Goal: Task Accomplishment & Management: Use online tool/utility

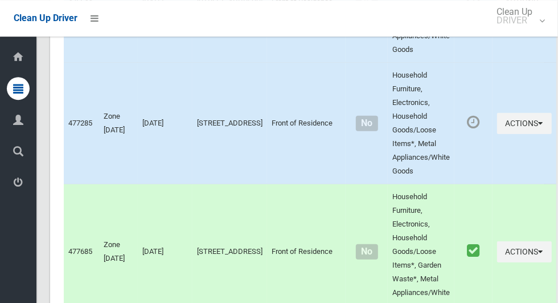
scroll to position [5093, 0]
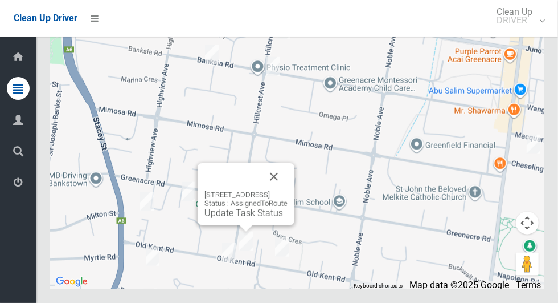
click at [288, 190] on button "Close" at bounding box center [273, 176] width 27 height 27
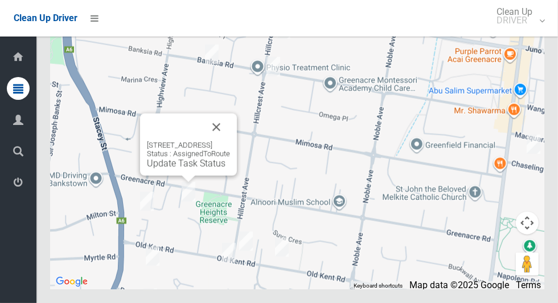
click at [230, 141] on button "Close" at bounding box center [216, 126] width 27 height 27
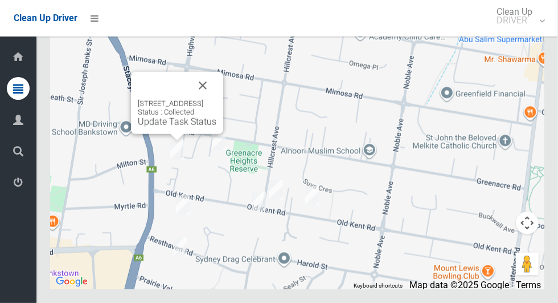
click at [217, 99] on button "Close" at bounding box center [202, 85] width 27 height 27
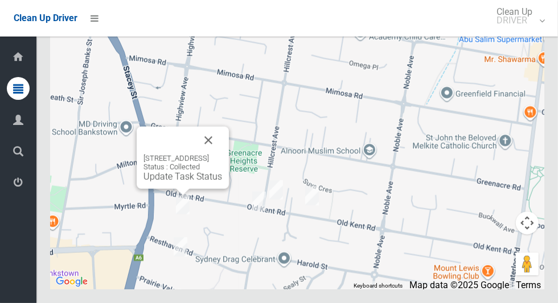
click at [222, 154] on button "Close" at bounding box center [208, 139] width 27 height 27
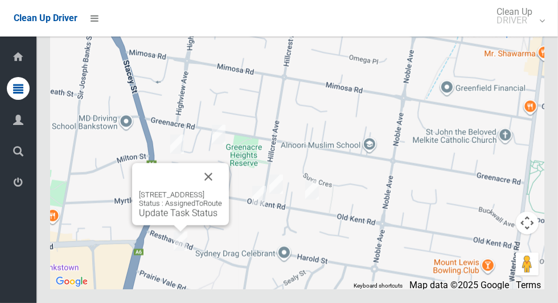
click at [222, 190] on button "Close" at bounding box center [208, 176] width 27 height 27
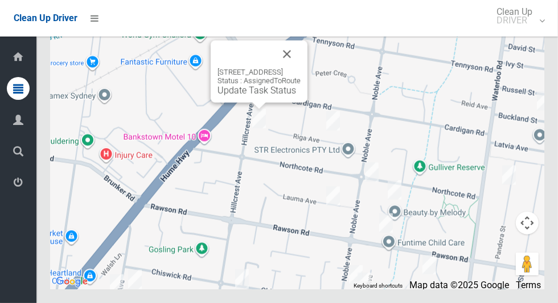
click at [366, 162] on div "15 Hillcrest Avenue, GREENACRE NSW 2190 Status : AssignedToRoute Update Task St…" at bounding box center [297, 146] width 495 height 285
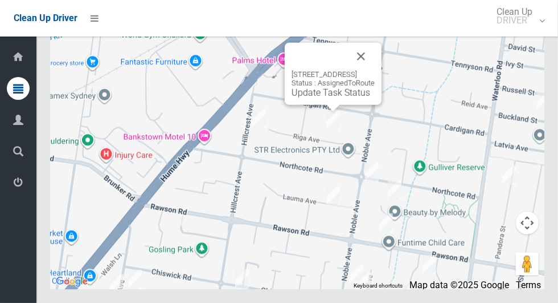
click at [375, 70] on button "Close" at bounding box center [361, 56] width 27 height 27
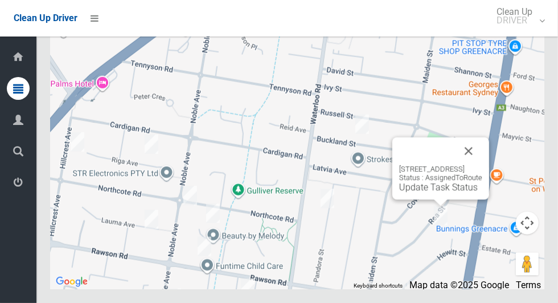
click at [338, 207] on div "35 Rea Street, GREENACRE NSW 2190 Status : AssignedToRoute Update Task Status" at bounding box center [297, 146] width 495 height 285
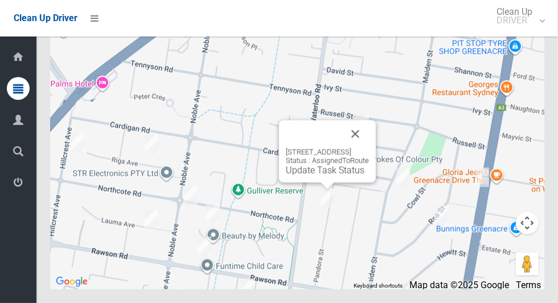
click at [369, 148] on button "Close" at bounding box center [355, 133] width 27 height 27
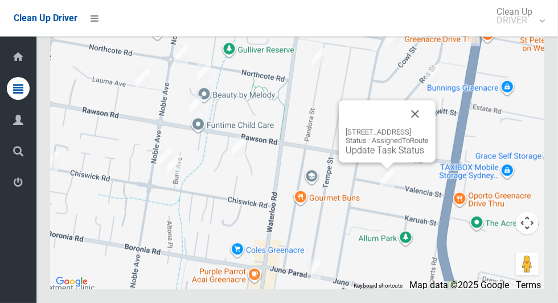
click at [429, 128] on button "Close" at bounding box center [415, 113] width 27 height 27
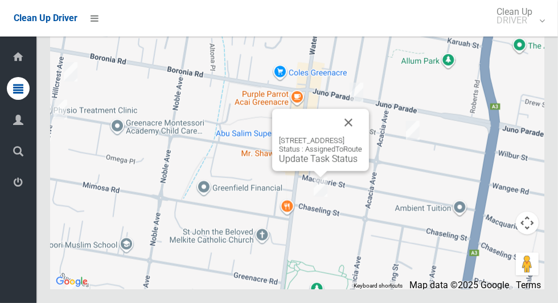
click at [362, 136] on button "Close" at bounding box center [348, 122] width 27 height 27
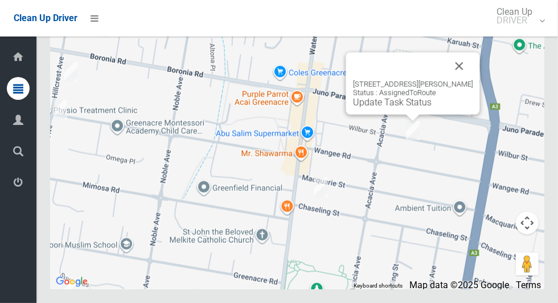
click at [471, 80] on button "Close" at bounding box center [459, 65] width 27 height 27
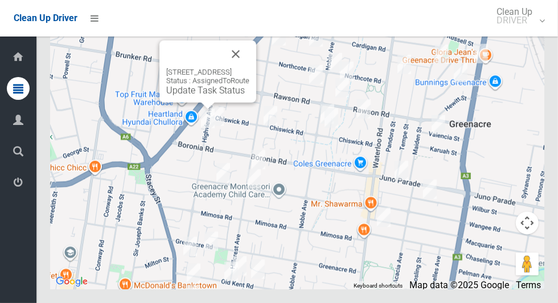
click at [206, 96] on link "Update Task Status" at bounding box center [205, 90] width 79 height 11
click at [250, 68] on button "Close" at bounding box center [235, 53] width 27 height 27
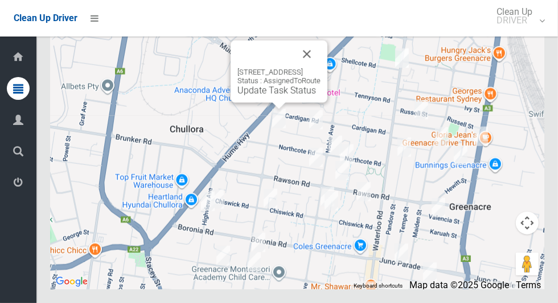
click at [271, 103] on div "15 Hillcrest Avenue, GREENACRE NSW 2190 Status : AssignedToRoute Update Task St…" at bounding box center [279, 71] width 97 height 62
click at [279, 96] on link "Update Task Status" at bounding box center [277, 90] width 79 height 11
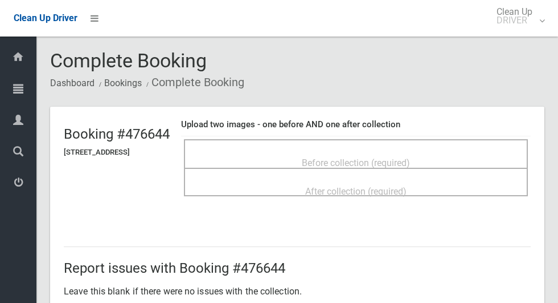
click at [356, 157] on span "Before collection (required)" at bounding box center [356, 162] width 108 height 11
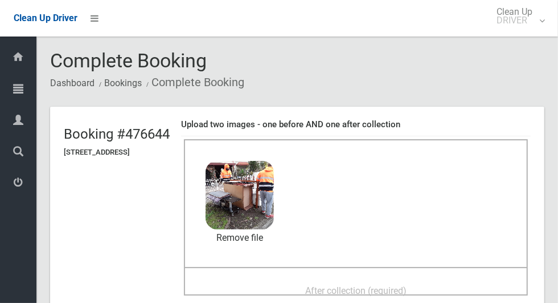
click at [383, 291] on span "After collection (required)" at bounding box center [355, 290] width 101 height 11
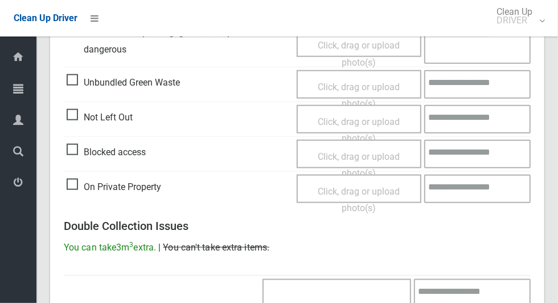
scroll to position [932, 0]
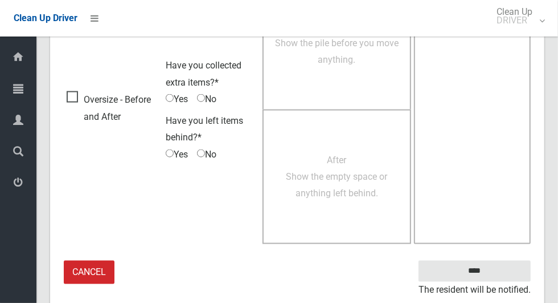
click at [484, 281] on small "The resident will be notified." at bounding box center [475, 289] width 112 height 17
click at [502, 268] on input "****" at bounding box center [475, 270] width 112 height 21
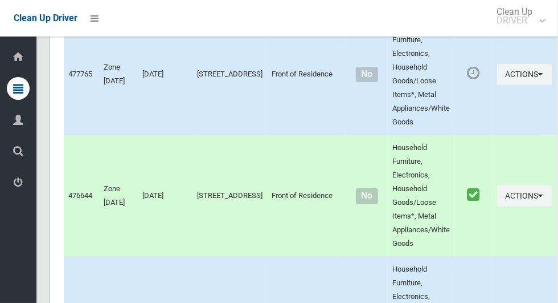
scroll to position [5093, 0]
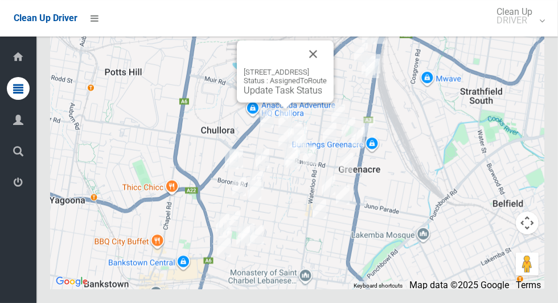
click at [292, 96] on link "Update Task Status" at bounding box center [283, 90] width 79 height 11
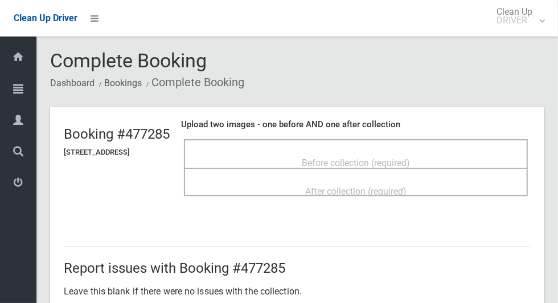
click at [382, 160] on span "Before collection (required)" at bounding box center [356, 162] width 108 height 11
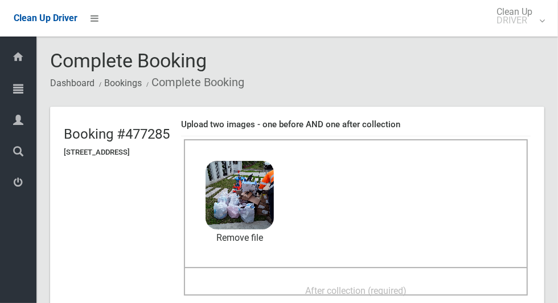
click at [399, 293] on span "After collection (required)" at bounding box center [355, 290] width 101 height 11
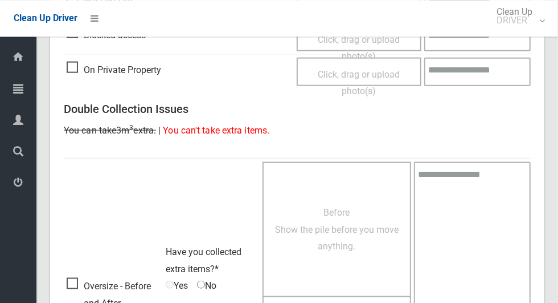
scroll to position [932, 0]
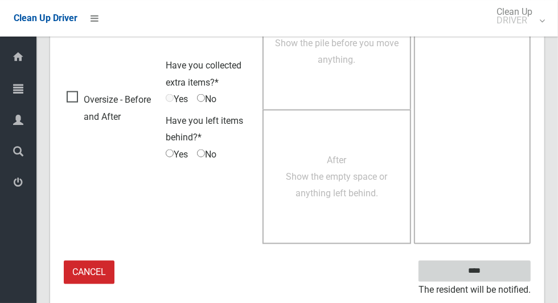
click at [495, 274] on input "****" at bounding box center [475, 270] width 112 height 21
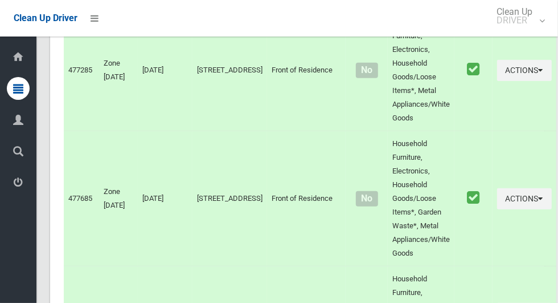
scroll to position [5093, 0]
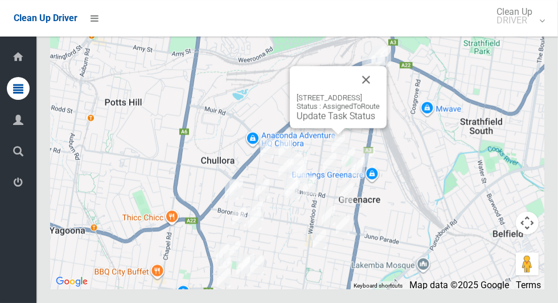
click at [336, 121] on link "Update Task Status" at bounding box center [336, 116] width 79 height 11
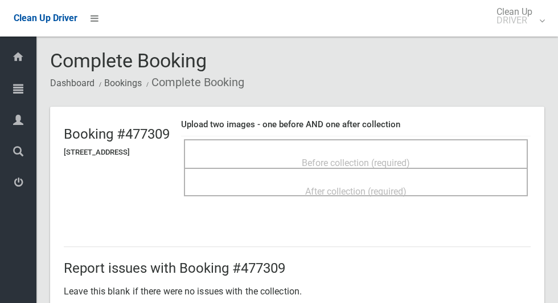
click at [391, 157] on span "Before collection (required)" at bounding box center [356, 162] width 108 height 11
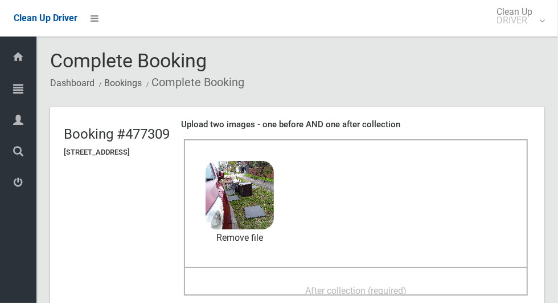
click at [407, 287] on span "After collection (required)" at bounding box center [355, 290] width 101 height 11
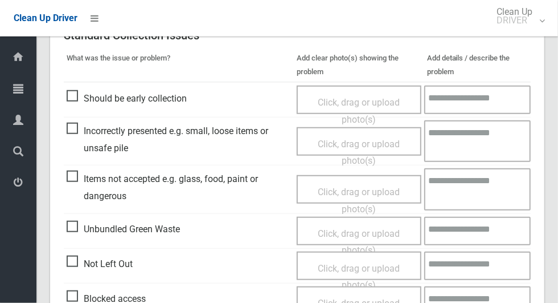
scroll to position [932, 0]
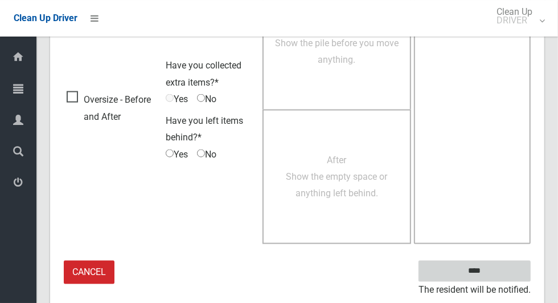
click at [511, 266] on input "****" at bounding box center [475, 270] width 112 height 21
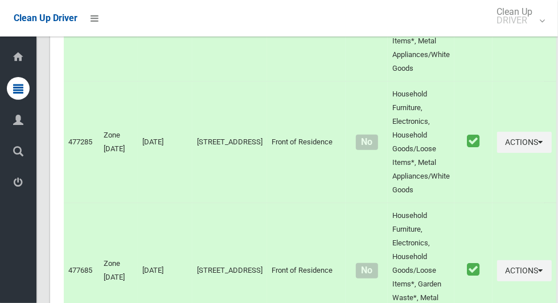
scroll to position [5093, 0]
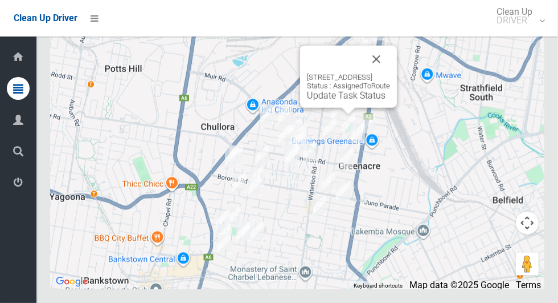
click at [349, 101] on link "Update Task Status" at bounding box center [346, 95] width 79 height 11
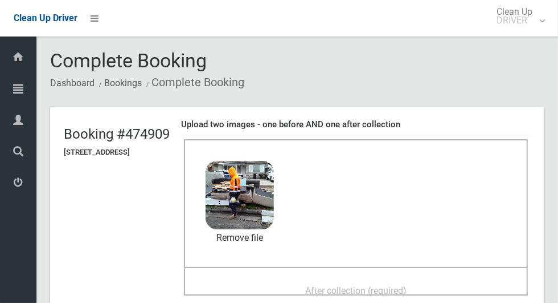
click at [389, 288] on span "After collection (required)" at bounding box center [355, 290] width 101 height 11
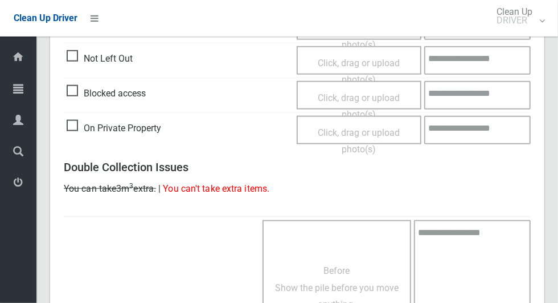
scroll to position [932, 0]
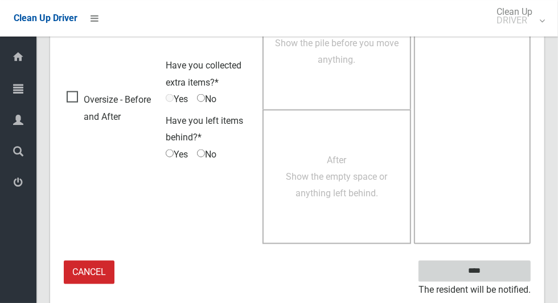
click at [499, 264] on input "****" at bounding box center [475, 270] width 112 height 21
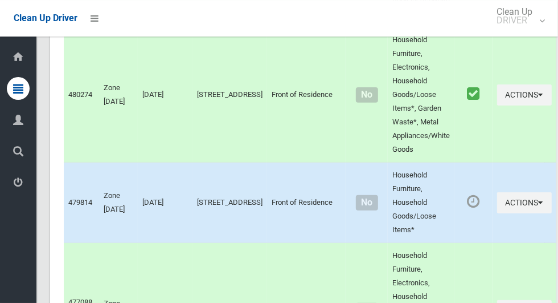
scroll to position [5093, 0]
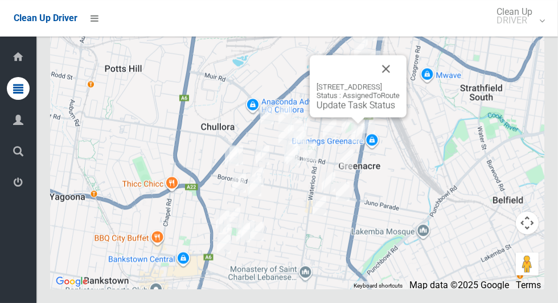
click at [358, 111] on link "Update Task Status" at bounding box center [356, 105] width 79 height 11
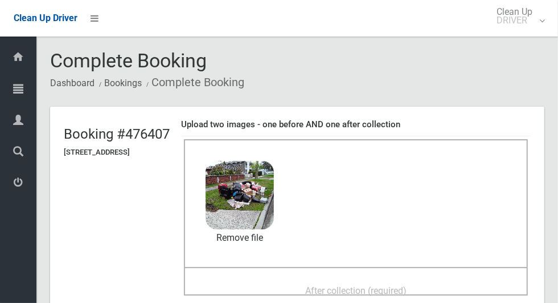
click at [396, 292] on span "After collection (required)" at bounding box center [355, 290] width 101 height 11
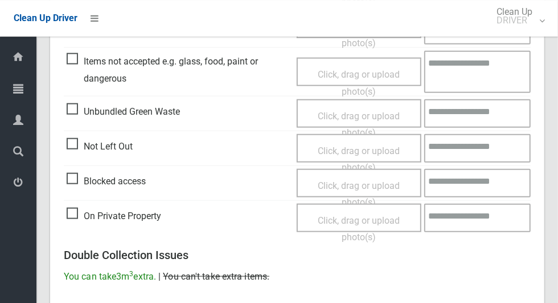
scroll to position [932, 0]
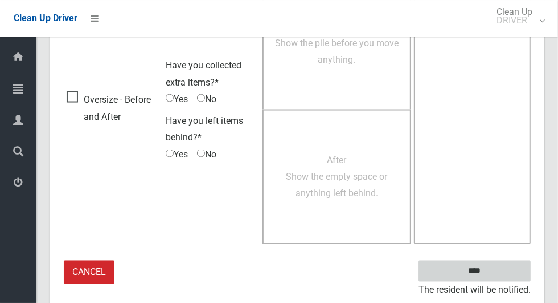
click at [499, 268] on input "****" at bounding box center [475, 270] width 112 height 21
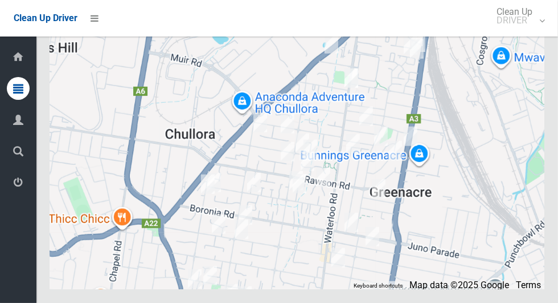
scroll to position [5093, 0]
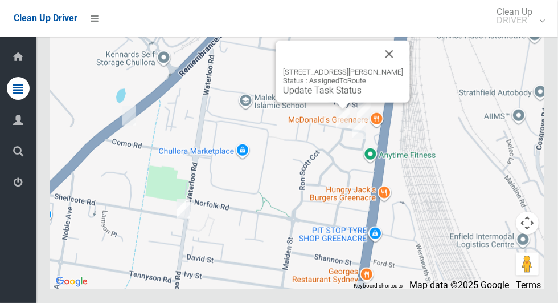
click at [403, 68] on button "Close" at bounding box center [389, 53] width 27 height 27
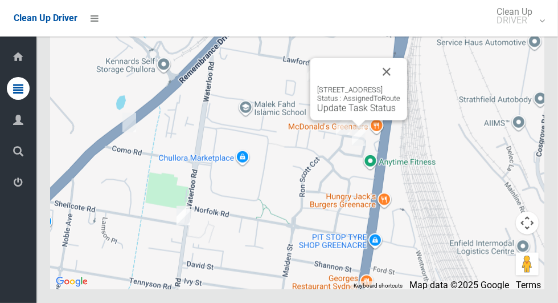
click at [401, 85] on button "Close" at bounding box center [386, 71] width 27 height 27
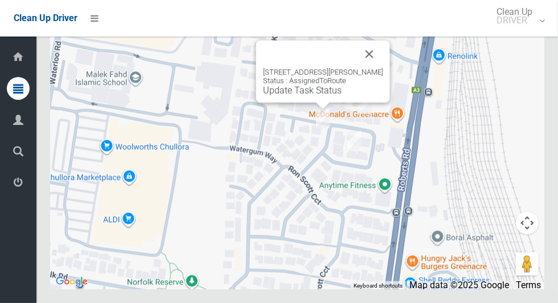
click at [321, 96] on link "Update Task Status" at bounding box center [302, 90] width 79 height 11
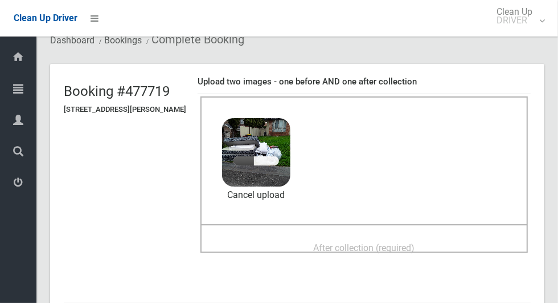
scroll to position [44, 0]
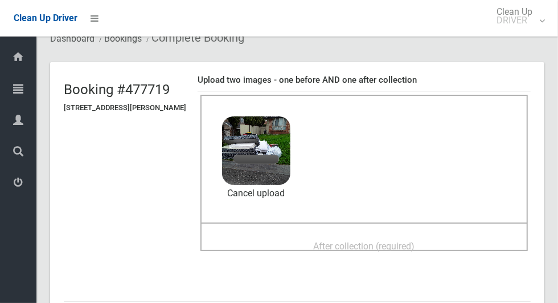
click at [374, 240] on span "After collection (required)" at bounding box center [364, 245] width 101 height 11
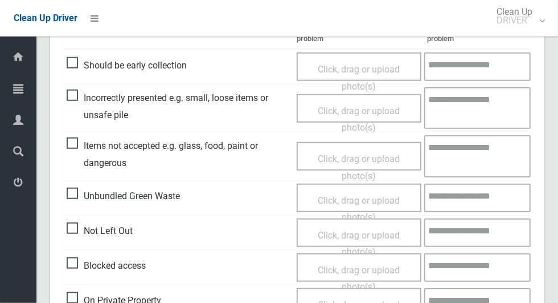
scroll to position [932, 0]
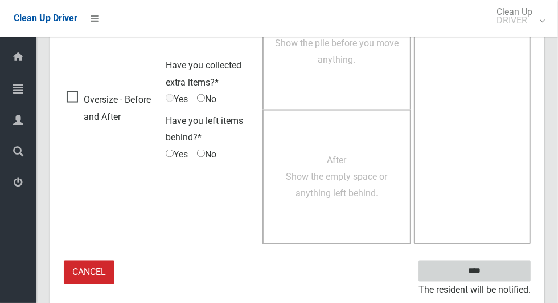
click at [499, 260] on input "****" at bounding box center [475, 270] width 112 height 21
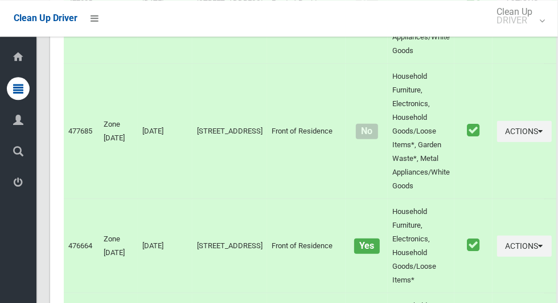
scroll to position [5093, 0]
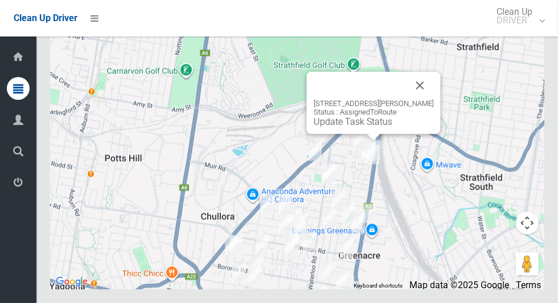
click at [376, 127] on link "Update Task Status" at bounding box center [353, 121] width 79 height 11
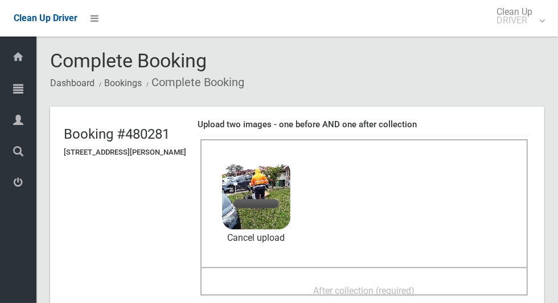
click at [403, 294] on span "After collection (required)" at bounding box center [364, 290] width 101 height 11
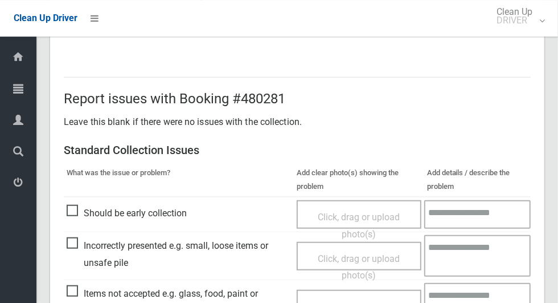
scroll to position [932, 0]
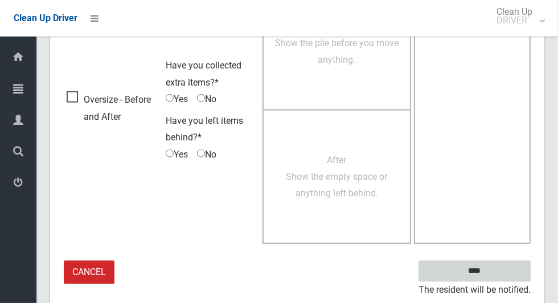
click at [501, 266] on input "****" at bounding box center [475, 270] width 112 height 21
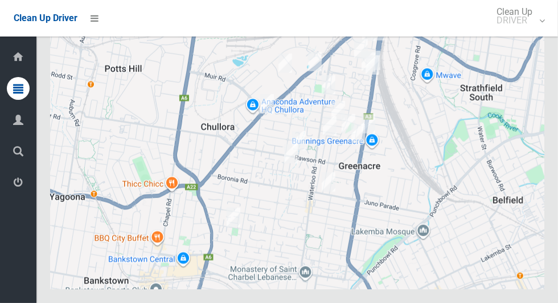
scroll to position [5093, 0]
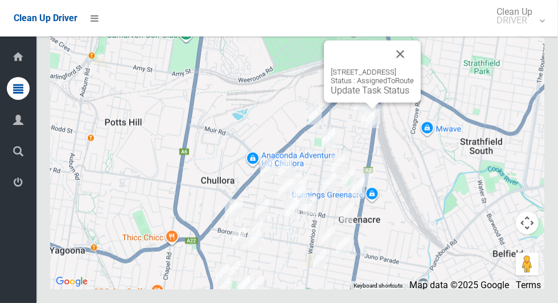
click at [361, 96] on link "Update Task Status" at bounding box center [370, 90] width 79 height 11
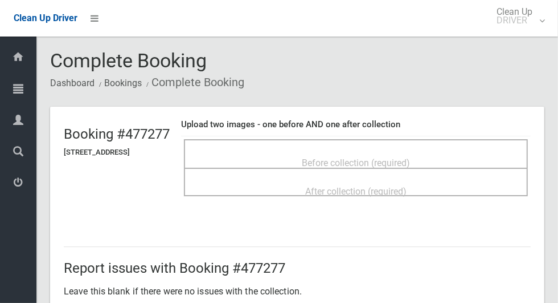
click at [410, 157] on span "Before collection (required)" at bounding box center [356, 162] width 108 height 11
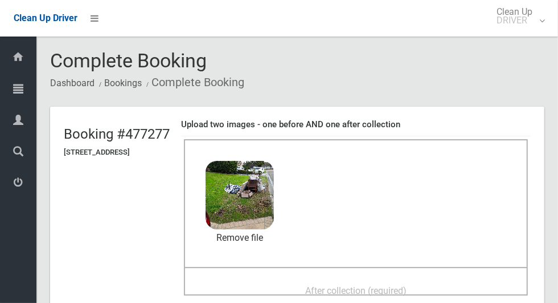
click at [383, 292] on span "After collection (required)" at bounding box center [355, 290] width 101 height 11
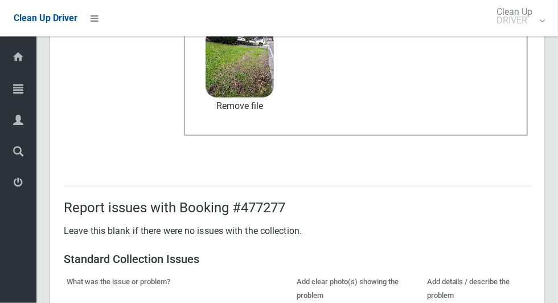
scroll to position [932, 0]
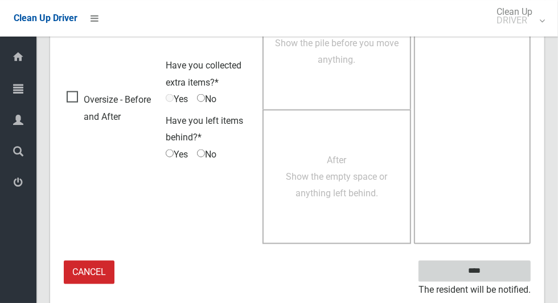
click at [504, 269] on input "****" at bounding box center [475, 270] width 112 height 21
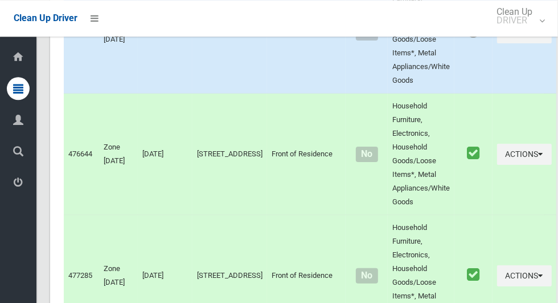
scroll to position [5093, 0]
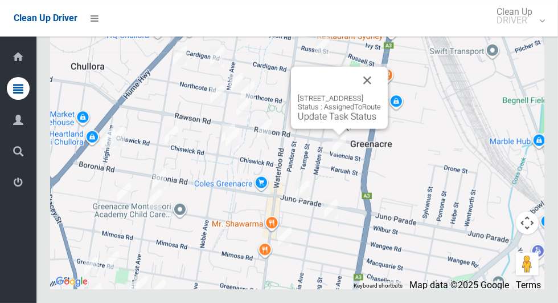
click at [334, 122] on link "Update Task Status" at bounding box center [337, 116] width 79 height 11
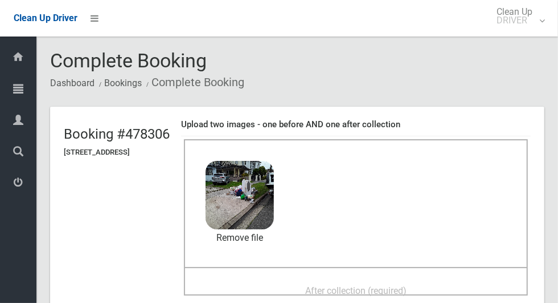
click at [401, 291] on span "After collection (required)" at bounding box center [355, 290] width 101 height 11
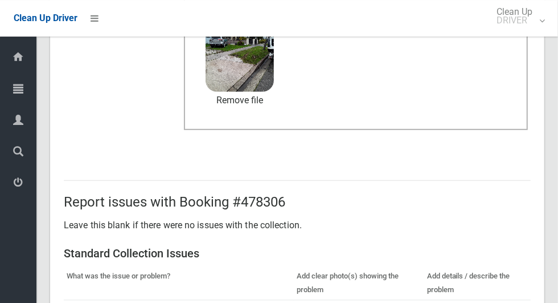
scroll to position [932, 0]
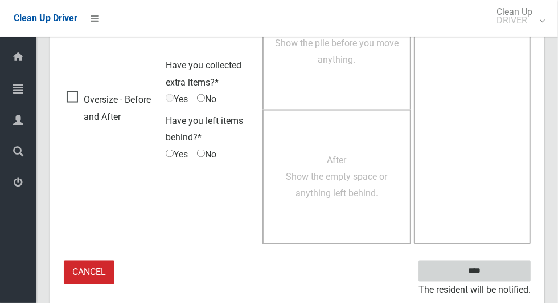
click at [495, 276] on input "****" at bounding box center [475, 270] width 112 height 21
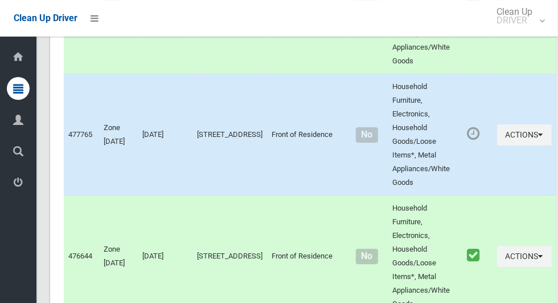
scroll to position [5093, 0]
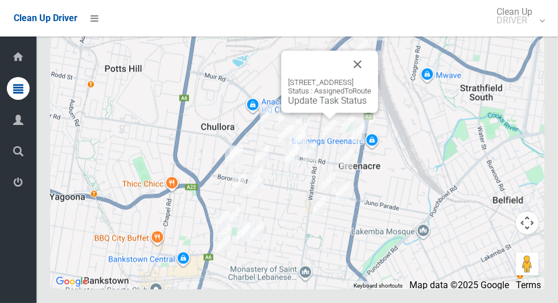
click at [333, 106] on link "Update Task Status" at bounding box center [327, 100] width 79 height 11
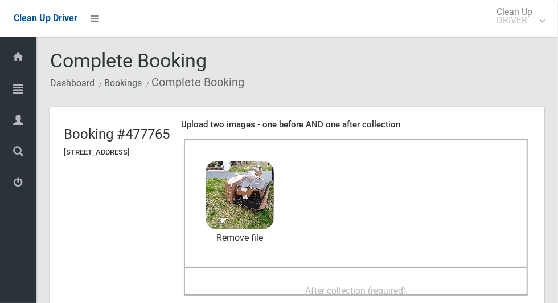
click at [400, 293] on span "After collection (required)" at bounding box center [355, 290] width 101 height 11
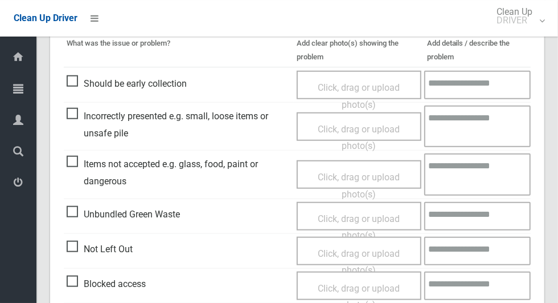
scroll to position [932, 0]
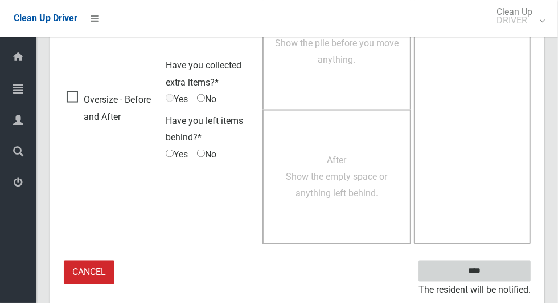
click at [499, 260] on input "****" at bounding box center [475, 270] width 112 height 21
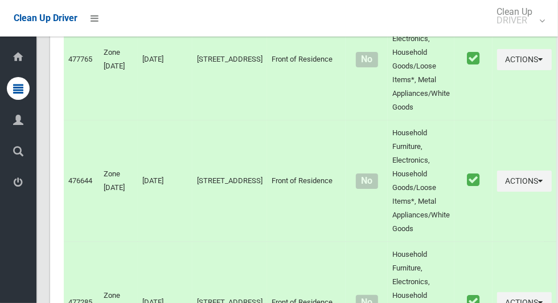
scroll to position [5093, 0]
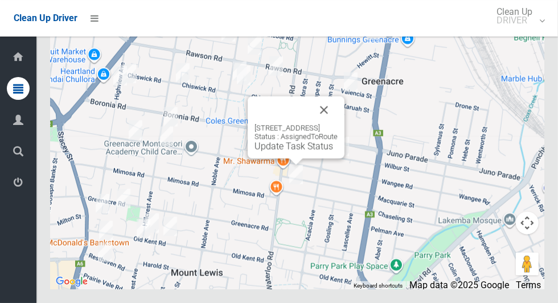
click at [338, 124] on button "Close" at bounding box center [324, 109] width 27 height 27
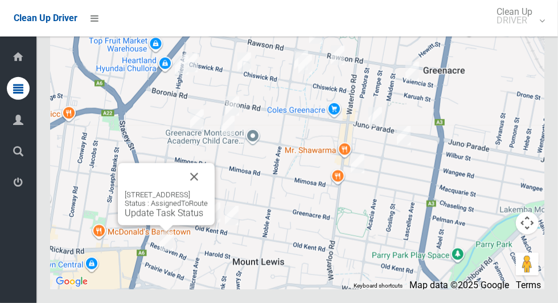
click at [215, 202] on div "3/7 Resthaven Road, BANKSTOWN NSW 2200 Status : AssignedToRoute Update Task Sta…" at bounding box center [166, 194] width 97 height 62
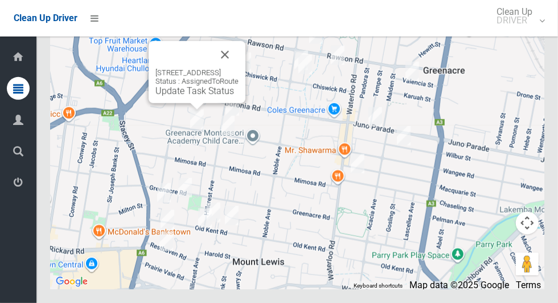
click at [239, 68] on button "Close" at bounding box center [224, 54] width 27 height 27
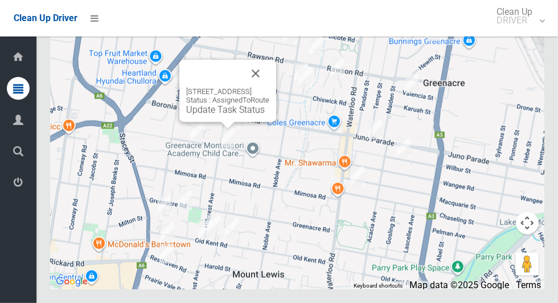
click at [269, 87] on button "Close" at bounding box center [255, 73] width 27 height 27
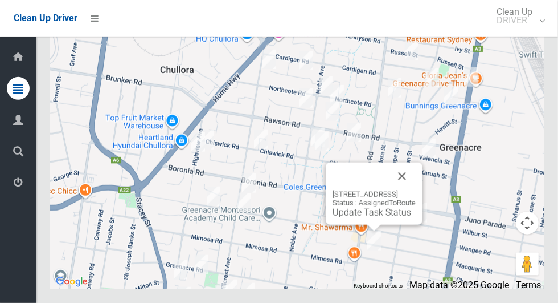
click at [416, 190] on button "Close" at bounding box center [402, 175] width 27 height 27
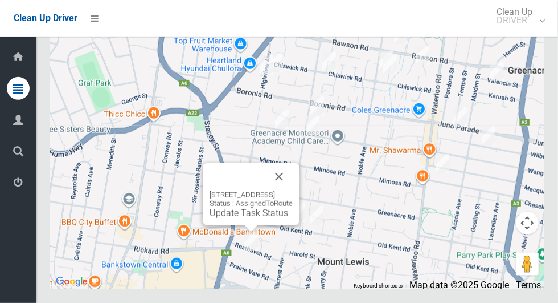
click at [293, 190] on button "Close" at bounding box center [279, 176] width 27 height 27
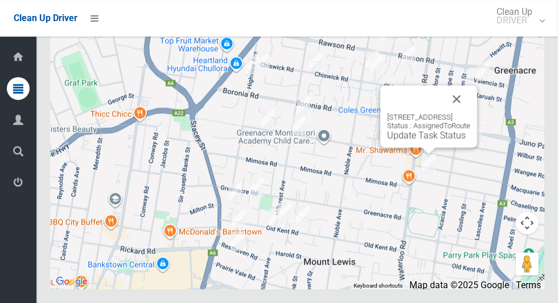
click at [422, 141] on link "Update Task Status" at bounding box center [426, 135] width 79 height 11
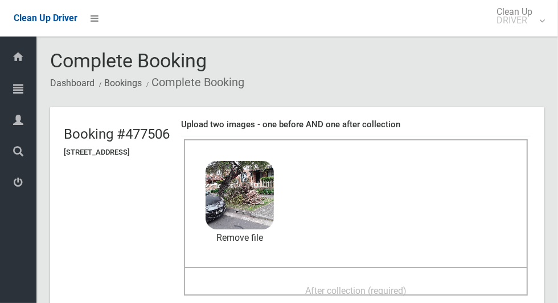
click at [407, 295] on span "After collection (required)" at bounding box center [355, 290] width 101 height 11
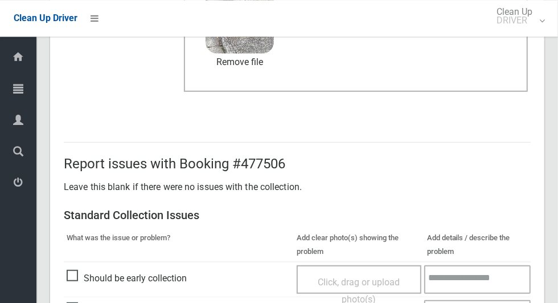
scroll to position [932, 0]
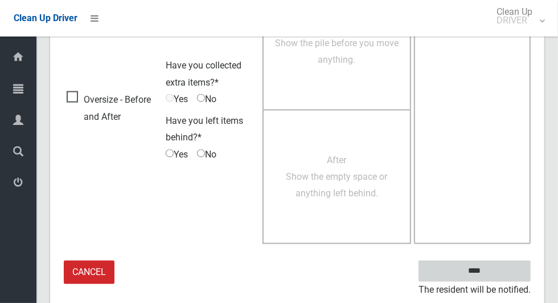
click at [495, 267] on input "****" at bounding box center [475, 270] width 112 height 21
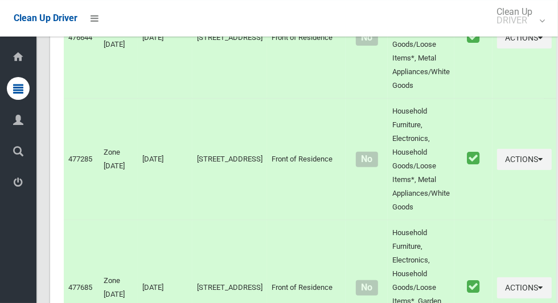
scroll to position [5093, 0]
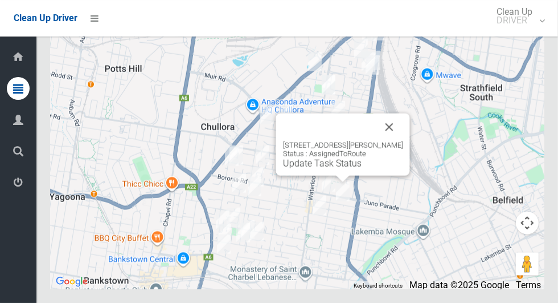
click at [342, 169] on link "Update Task Status" at bounding box center [322, 163] width 79 height 11
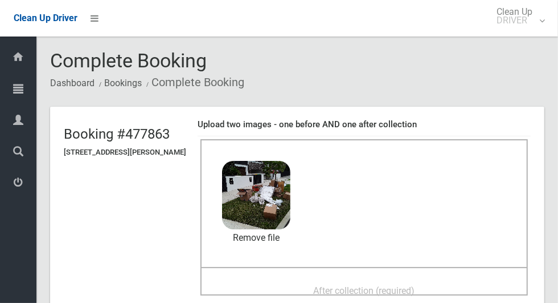
click at [399, 295] on span "After collection (required)" at bounding box center [364, 290] width 101 height 11
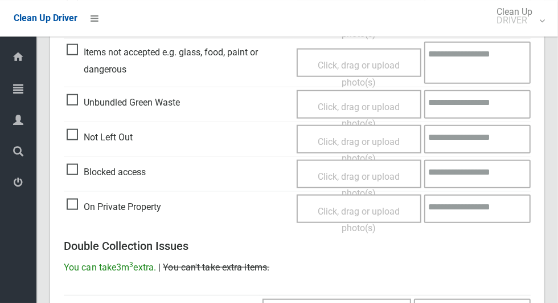
scroll to position [932, 0]
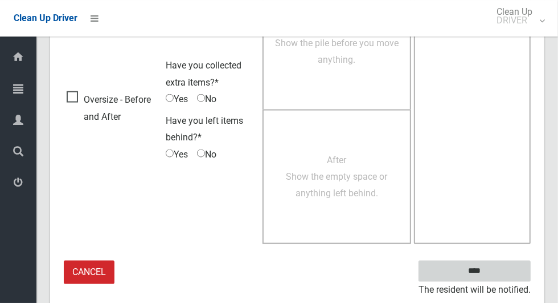
click at [495, 260] on input "****" at bounding box center [475, 270] width 112 height 21
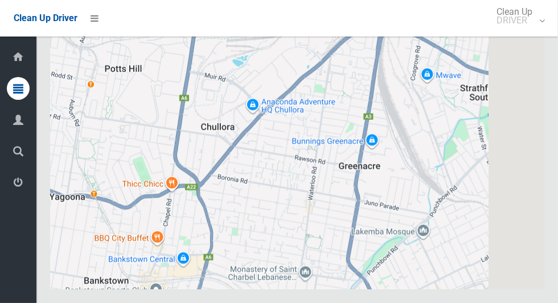
scroll to position [5093, 0]
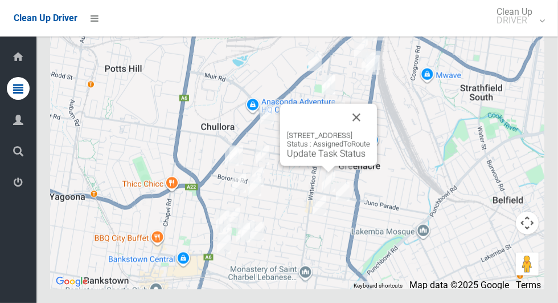
click at [370, 131] on button "Close" at bounding box center [356, 117] width 27 height 27
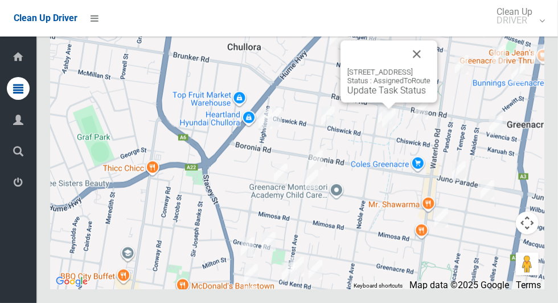
click at [431, 68] on button "Close" at bounding box center [416, 53] width 27 height 27
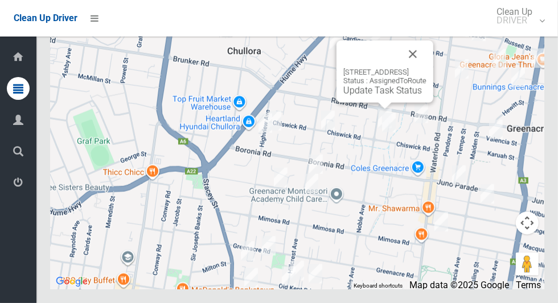
click at [427, 68] on button "Close" at bounding box center [412, 53] width 27 height 27
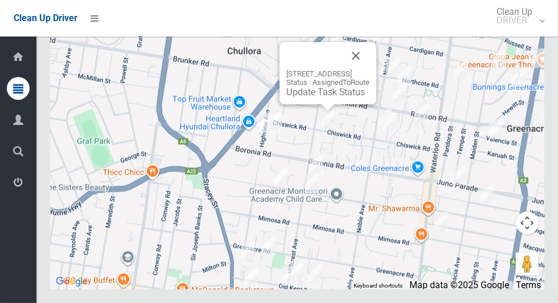
click at [370, 70] on button "Close" at bounding box center [355, 55] width 27 height 27
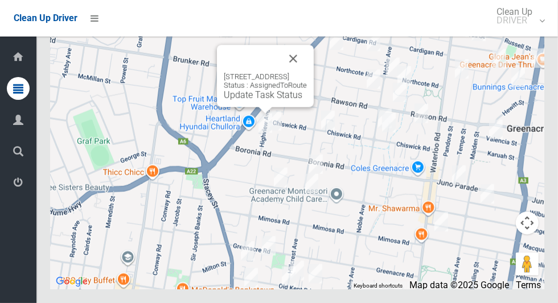
click at [307, 72] on button "Close" at bounding box center [293, 58] width 27 height 27
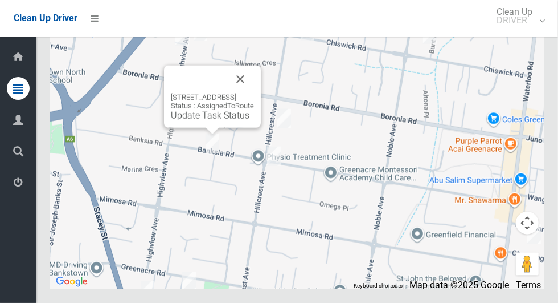
click at [254, 93] on button "Close" at bounding box center [240, 79] width 27 height 27
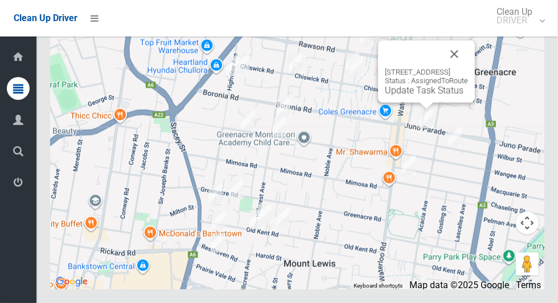
click at [420, 96] on link "Update Task Status" at bounding box center [424, 90] width 79 height 11
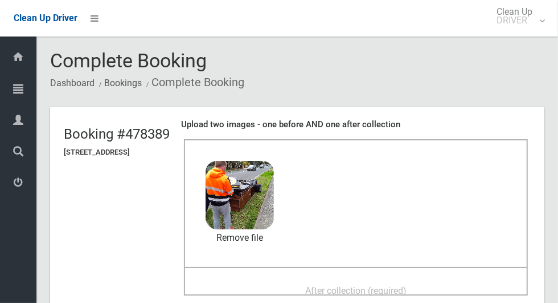
click at [404, 292] on span "After collection (required)" at bounding box center [355, 290] width 101 height 11
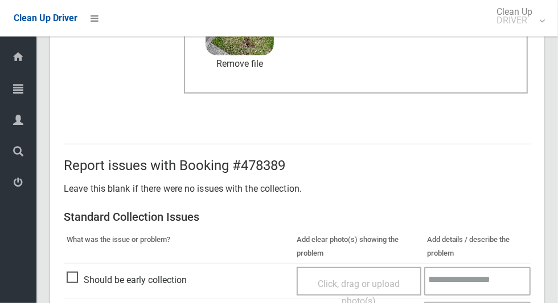
scroll to position [932, 0]
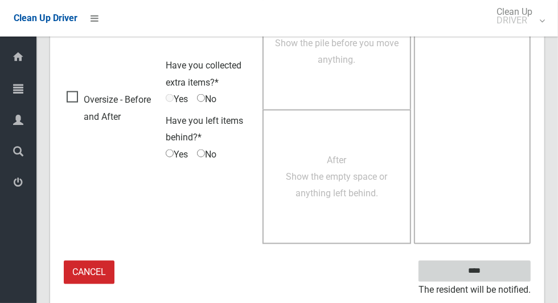
click at [497, 269] on input "****" at bounding box center [475, 270] width 112 height 21
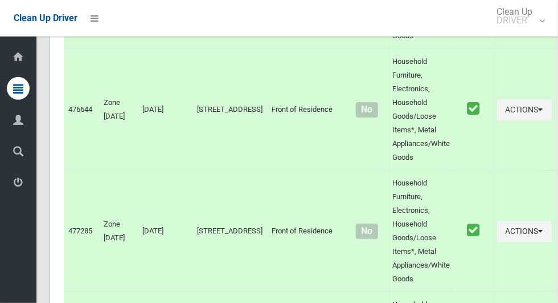
scroll to position [5093, 0]
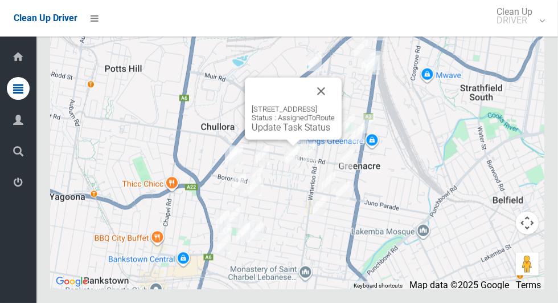
click at [335, 105] on button "Close" at bounding box center [321, 90] width 27 height 27
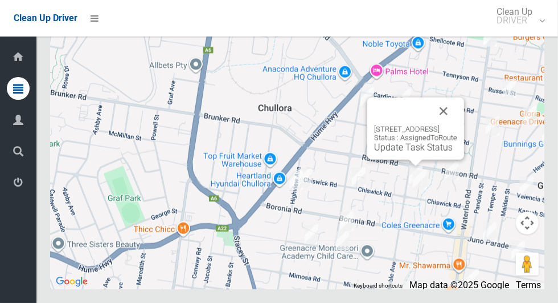
click at [407, 153] on link "Update Task Status" at bounding box center [413, 147] width 79 height 11
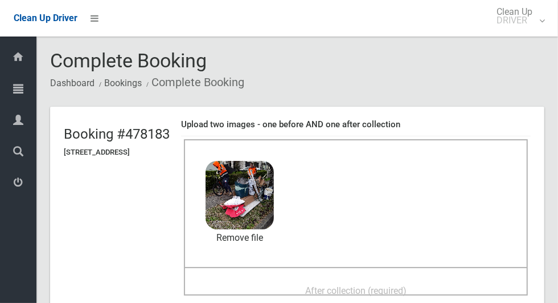
click at [407, 285] on span "After collection (required)" at bounding box center [355, 290] width 101 height 11
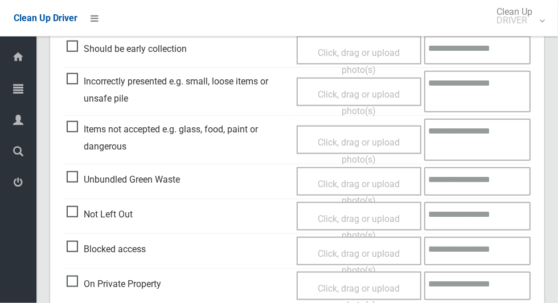
scroll to position [932, 0]
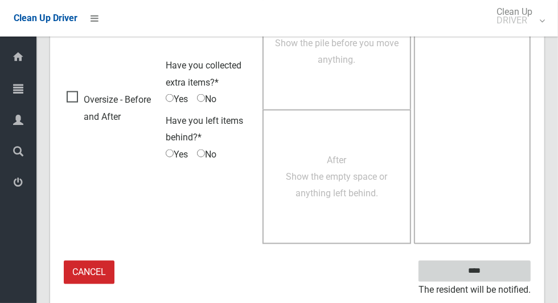
click at [508, 269] on input "****" at bounding box center [475, 270] width 112 height 21
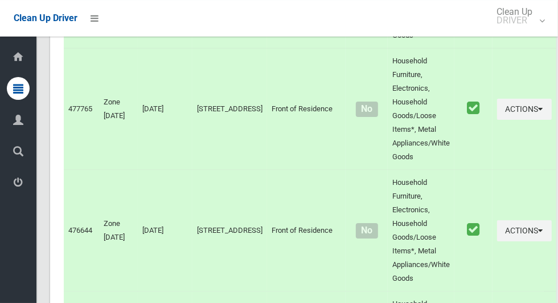
scroll to position [5093, 0]
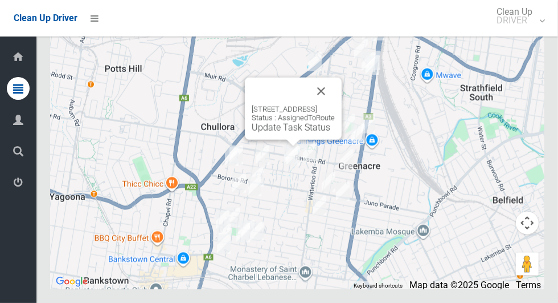
click at [295, 133] on link "Update Task Status" at bounding box center [291, 127] width 79 height 11
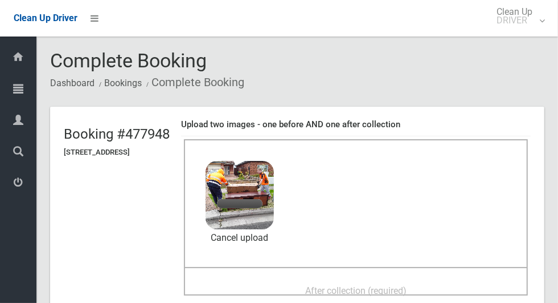
click at [402, 285] on span "After collection (required)" at bounding box center [355, 290] width 101 height 11
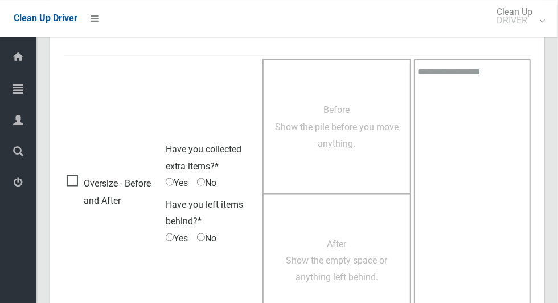
scroll to position [932, 0]
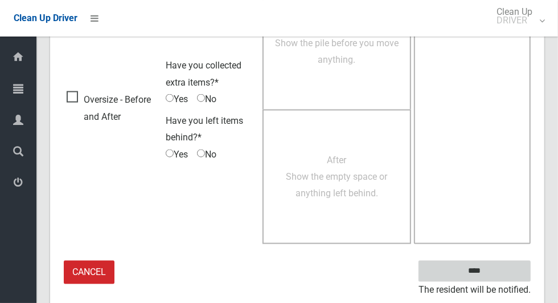
click at [508, 269] on input "****" at bounding box center [475, 270] width 112 height 21
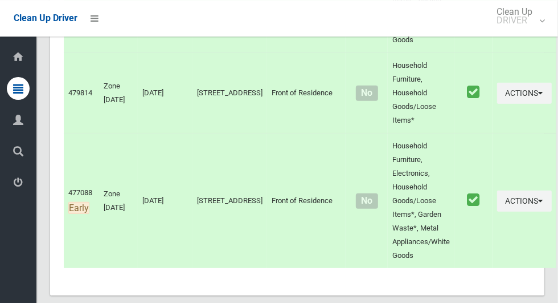
scroll to position [5093, 0]
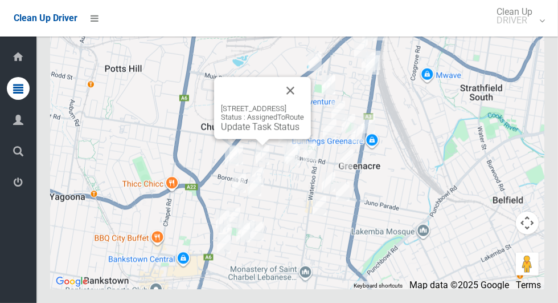
click at [267, 132] on link "Update Task Status" at bounding box center [260, 126] width 79 height 11
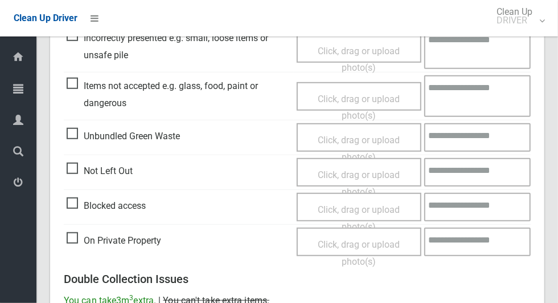
scroll to position [382, 0]
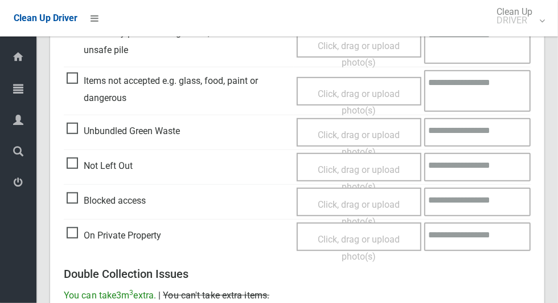
click at [371, 166] on span "Click, drag or upload photo(s)" at bounding box center [359, 178] width 82 height 28
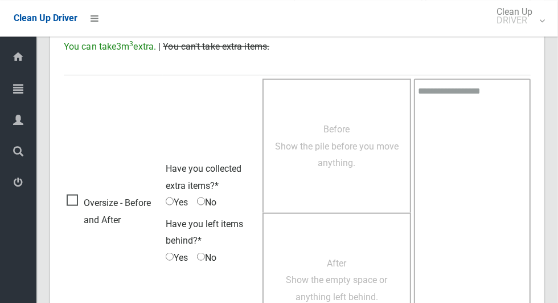
scroll to position [734, 0]
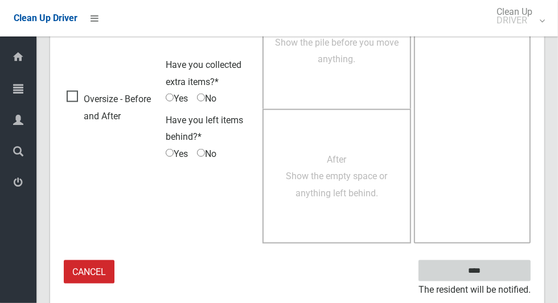
click at [507, 271] on input "****" at bounding box center [475, 270] width 112 height 21
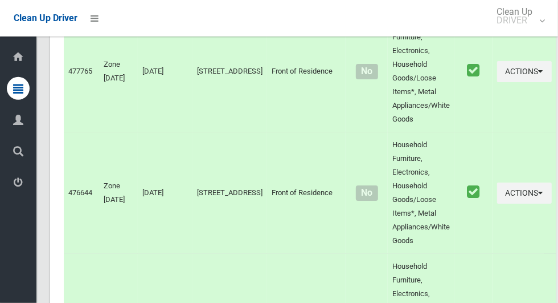
scroll to position [5093, 0]
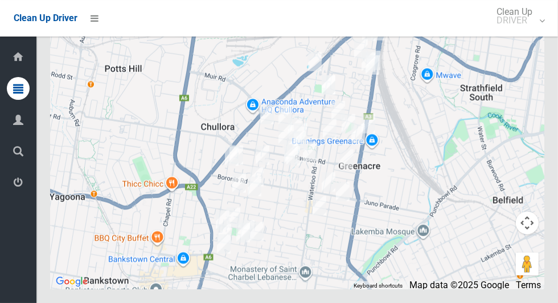
click at [244, 164] on div at bounding box center [297, 146] width 495 height 285
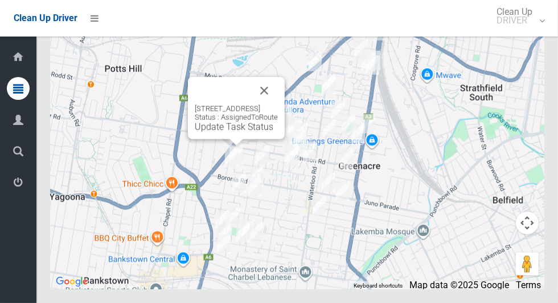
click at [232, 139] on div "81 Highview Avenue, GREENACRE NSW 2190 Status : AssignedToRoute Update Task Sta…" at bounding box center [236, 108] width 97 height 62
click at [241, 132] on div "81 Highview Avenue, GREENACRE NSW 2190 Status : AssignedToRoute Update Task Sta…" at bounding box center [236, 118] width 83 height 28
click at [236, 132] on link "Update Task Status" at bounding box center [234, 126] width 79 height 11
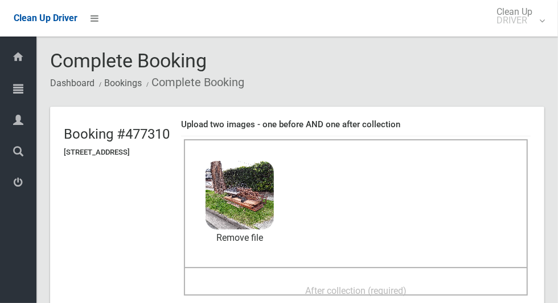
click at [407, 287] on span "After collection (required)" at bounding box center [355, 290] width 101 height 11
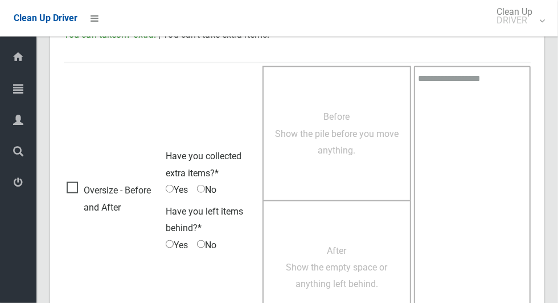
scroll to position [932, 0]
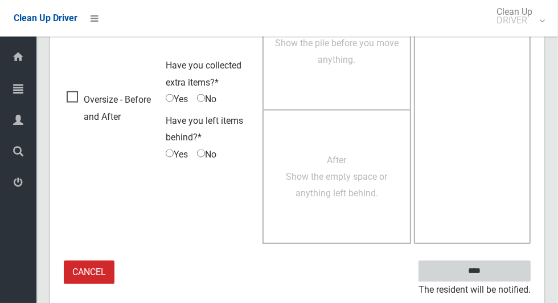
click at [506, 271] on input "****" at bounding box center [475, 270] width 112 height 21
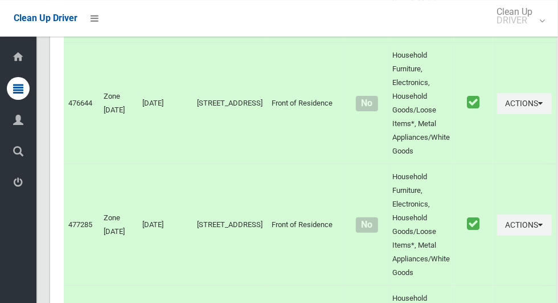
scroll to position [5093, 0]
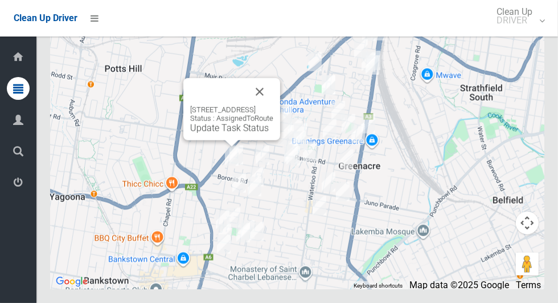
click at [227, 133] on link "Update Task Status" at bounding box center [229, 127] width 79 height 11
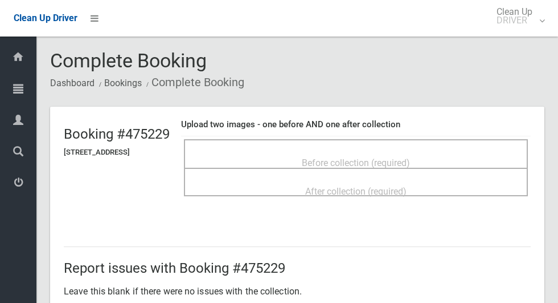
click at [388, 157] on span "Before collection (required)" at bounding box center [356, 162] width 108 height 11
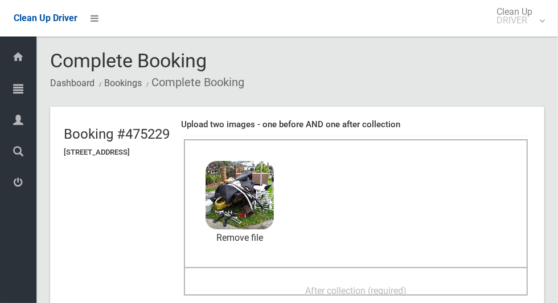
click at [407, 285] on span "After collection (required)" at bounding box center [355, 290] width 101 height 11
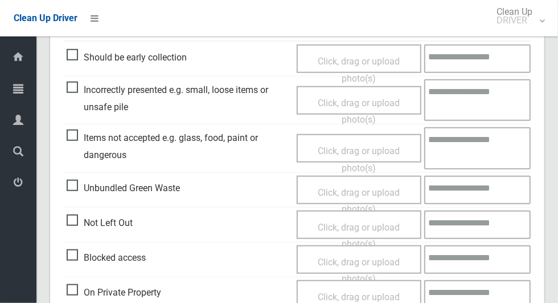
scroll to position [932, 0]
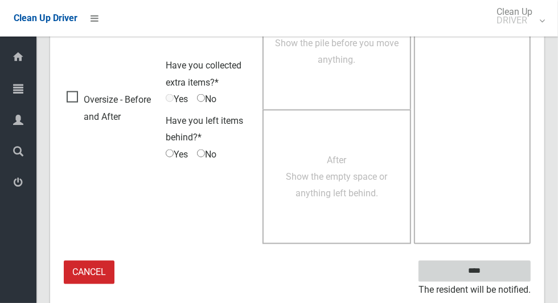
click at [502, 267] on input "****" at bounding box center [475, 270] width 112 height 21
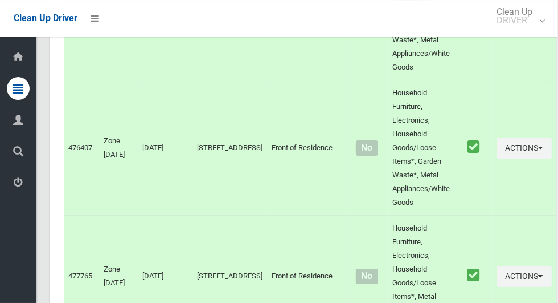
scroll to position [5093, 0]
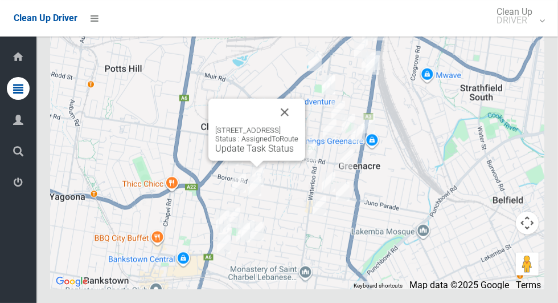
click at [259, 154] on link "Update Task Status" at bounding box center [254, 148] width 79 height 11
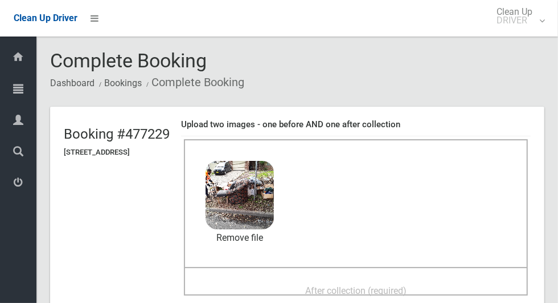
click at [398, 291] on span "After collection (required)" at bounding box center [355, 290] width 101 height 11
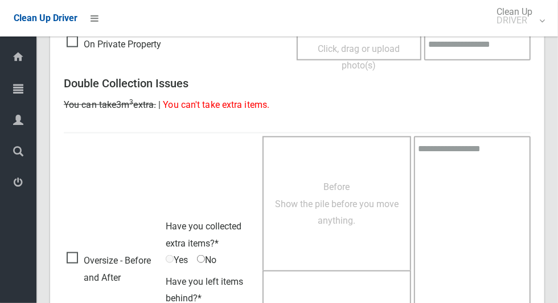
scroll to position [932, 0]
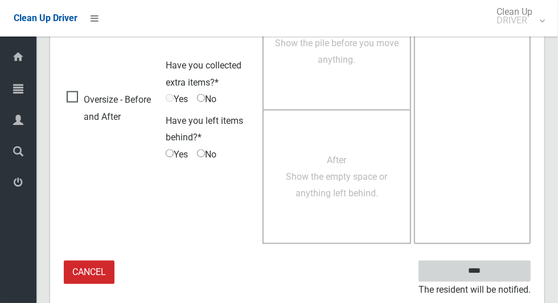
click at [507, 271] on input "****" at bounding box center [475, 270] width 112 height 21
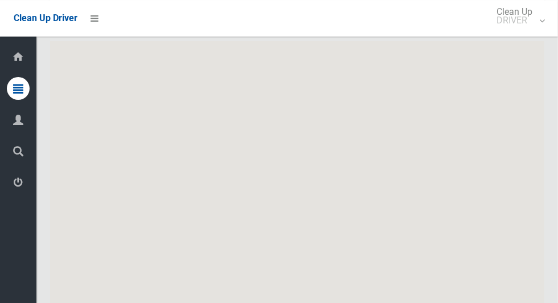
scroll to position [5093, 0]
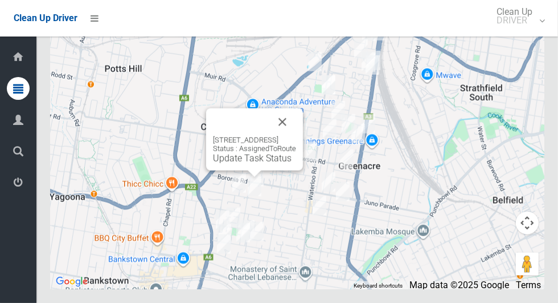
click at [252, 164] on link "Update Task Status" at bounding box center [252, 158] width 79 height 11
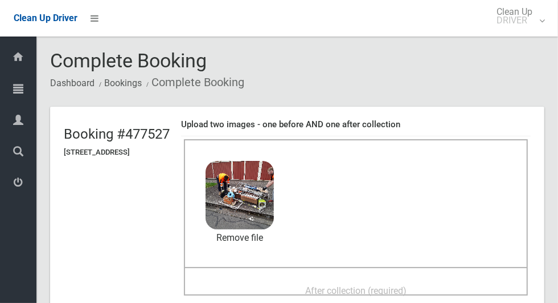
click at [400, 290] on span "After collection (required)" at bounding box center [355, 290] width 101 height 11
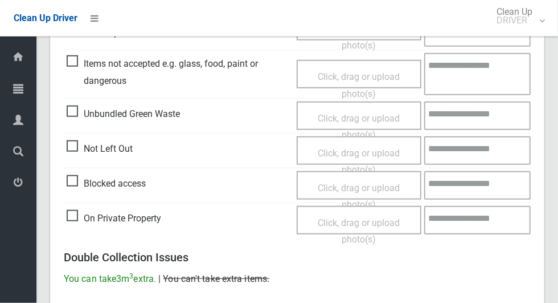
scroll to position [932, 0]
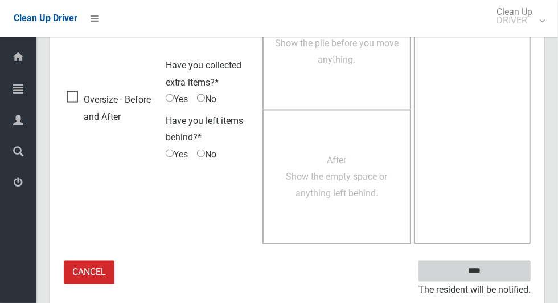
click at [512, 263] on input "****" at bounding box center [475, 270] width 112 height 21
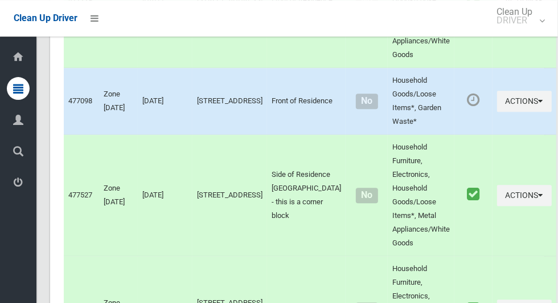
scroll to position [3730, 0]
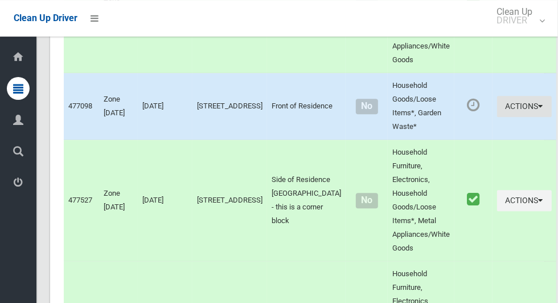
click at [539, 110] on icon "button" at bounding box center [541, 106] width 5 height 8
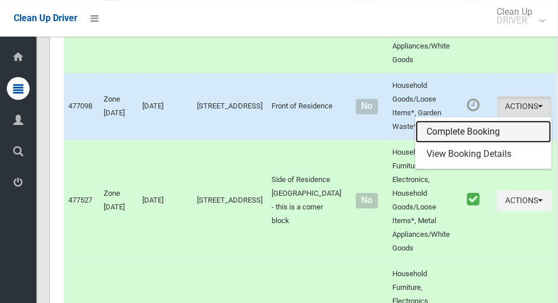
click at [475, 143] on link "Complete Booking" at bounding box center [484, 131] width 136 height 23
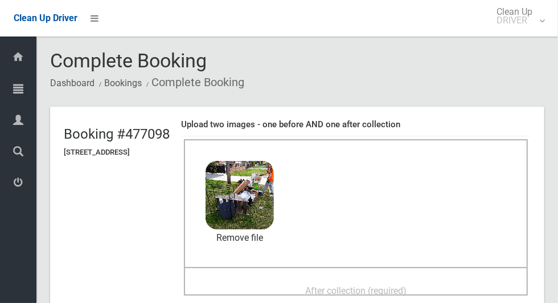
click at [386, 293] on span "After collection (required)" at bounding box center [355, 290] width 101 height 11
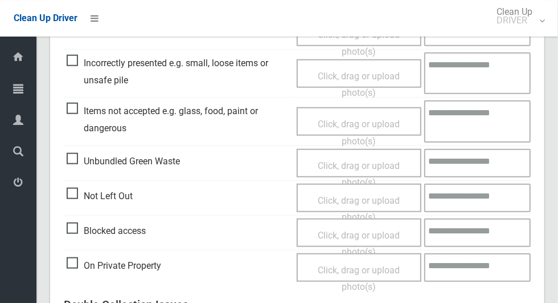
scroll to position [932, 0]
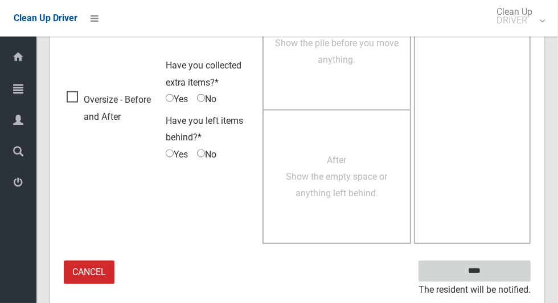
click at [495, 267] on input "****" at bounding box center [475, 270] width 112 height 21
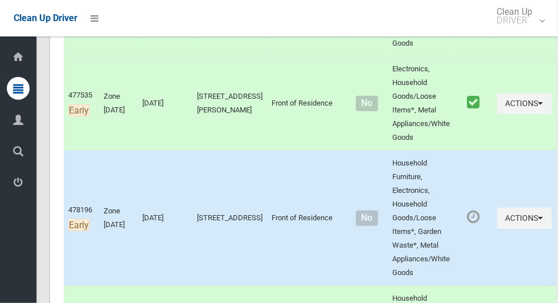
scroll to position [329, 0]
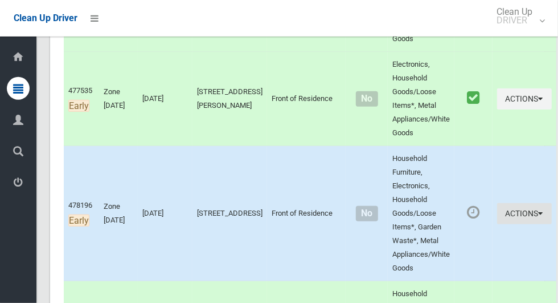
click at [510, 210] on button "Actions" at bounding box center [524, 213] width 55 height 21
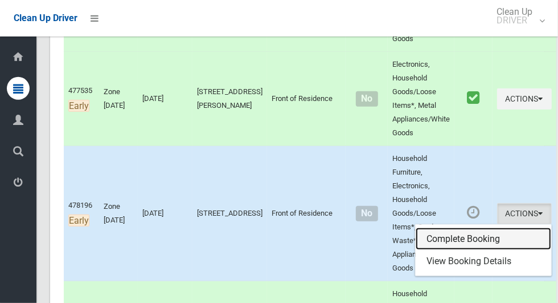
click at [475, 239] on link "Complete Booking" at bounding box center [484, 238] width 136 height 23
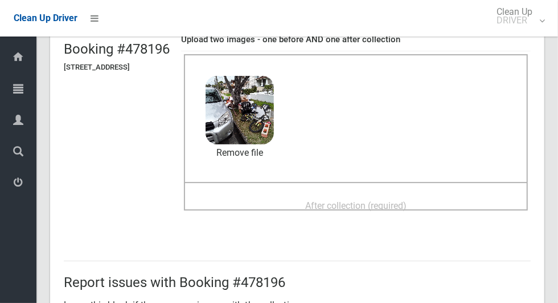
scroll to position [90, 0]
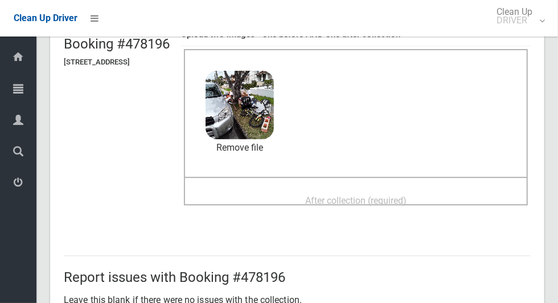
click at [407, 200] on span "After collection (required)" at bounding box center [355, 200] width 101 height 11
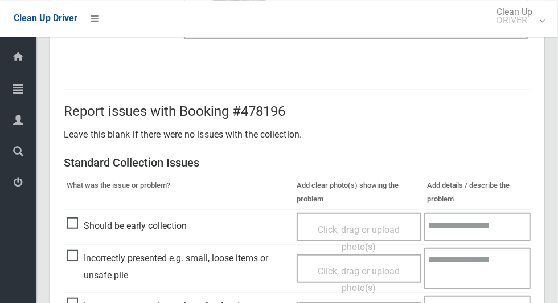
scroll to position [932, 0]
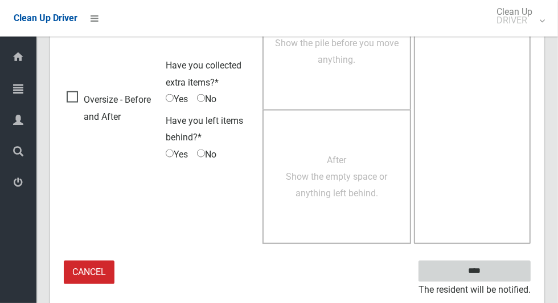
click at [495, 271] on input "****" at bounding box center [475, 270] width 112 height 21
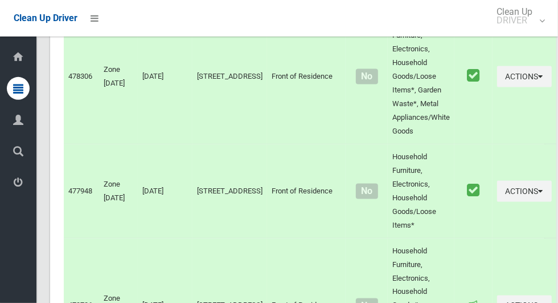
scroll to position [3070, 0]
